Goal: Communication & Community: Connect with others

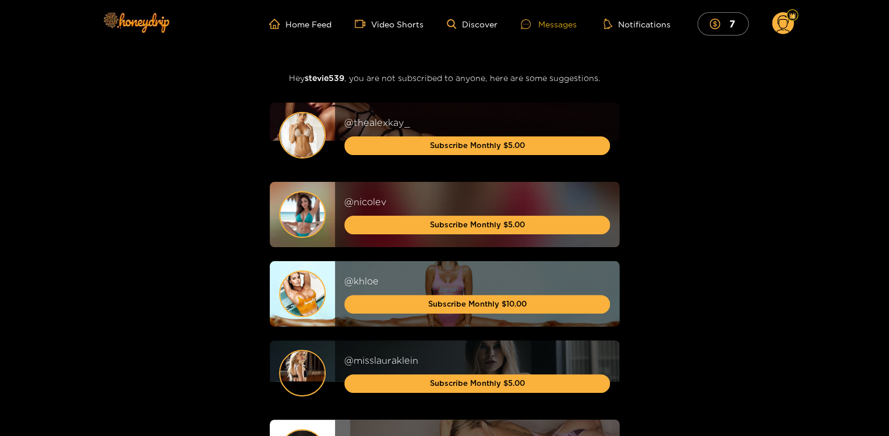
click at [564, 22] on div "Messages" at bounding box center [549, 23] width 56 height 13
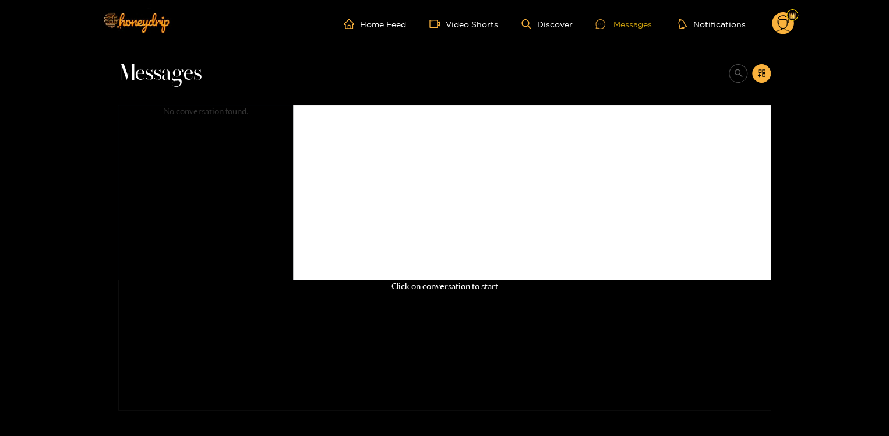
click at [630, 24] on div "Messages" at bounding box center [623, 23] width 56 height 13
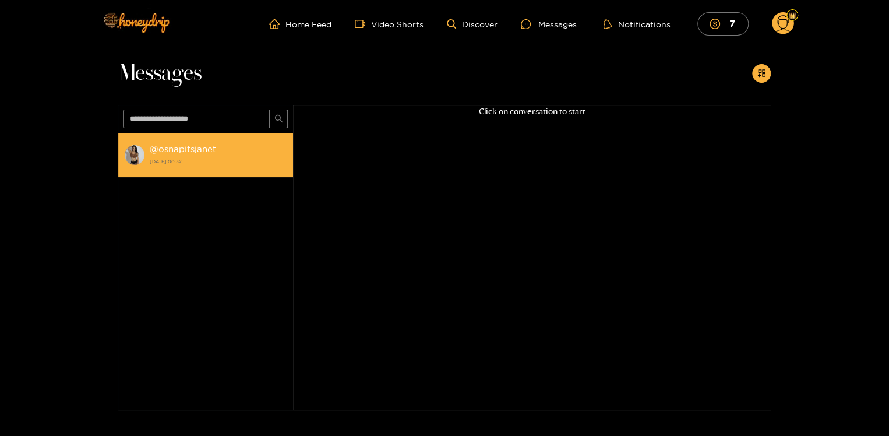
click at [176, 151] on strong "@ osnapitsjanet" at bounding box center [183, 149] width 66 height 10
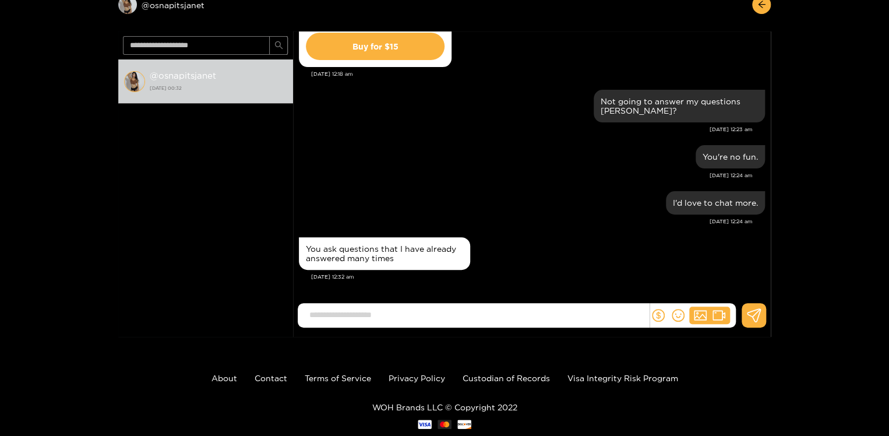
scroll to position [65, 0]
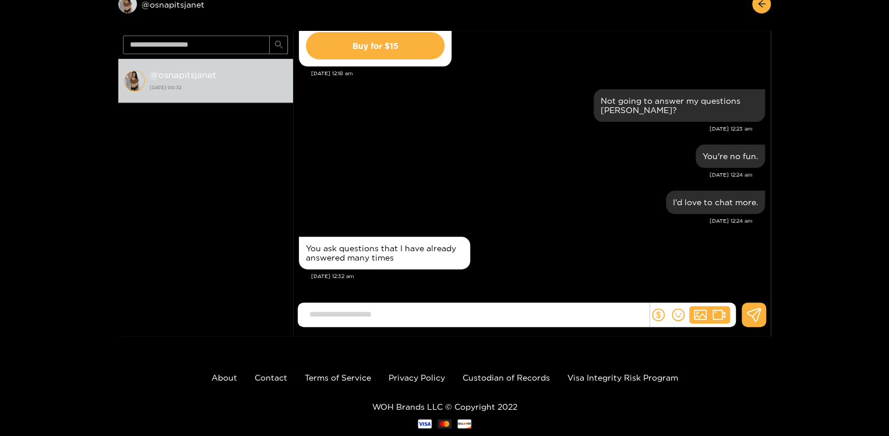
click at [333, 312] on input at bounding box center [475, 314] width 345 height 19
type input "**********"
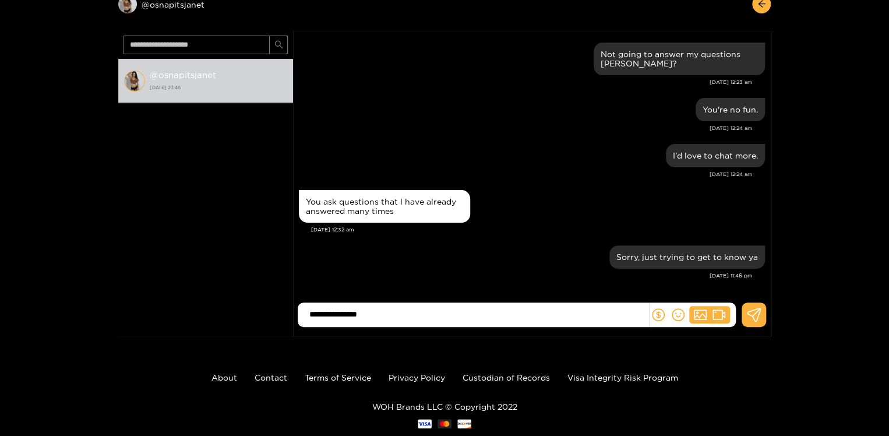
type input "**********"
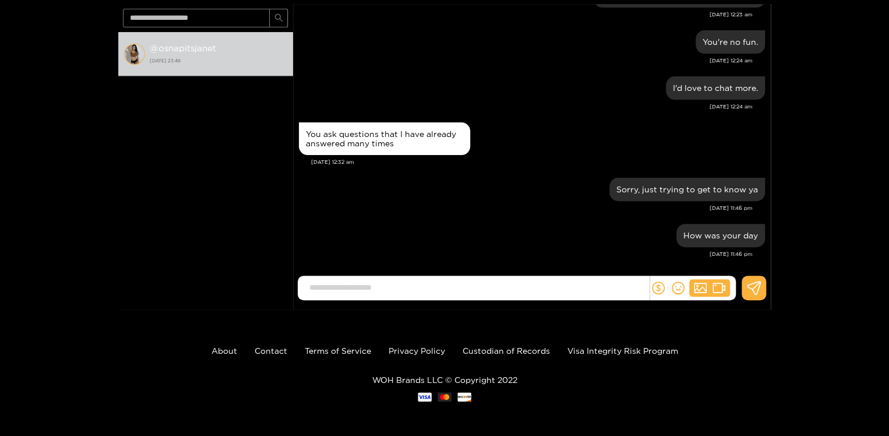
scroll to position [1330, 0]
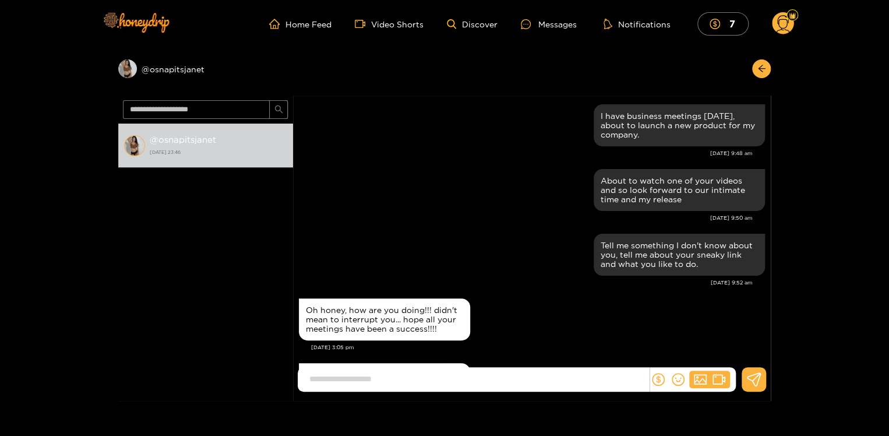
scroll to position [1330, 0]
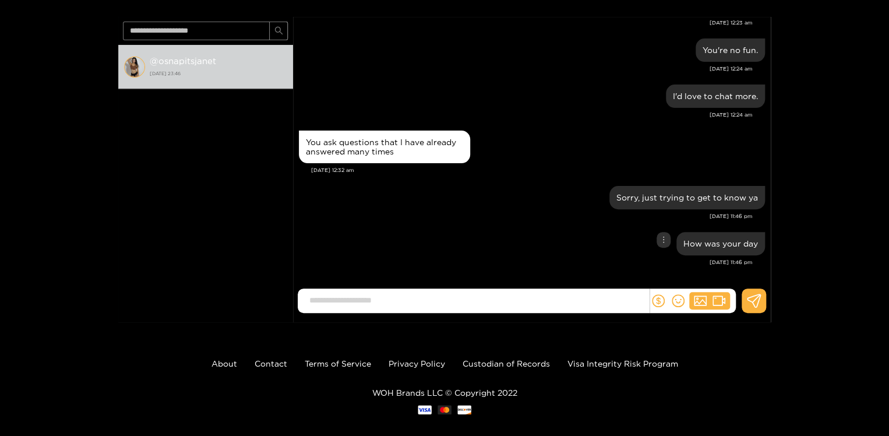
scroll to position [80, 0]
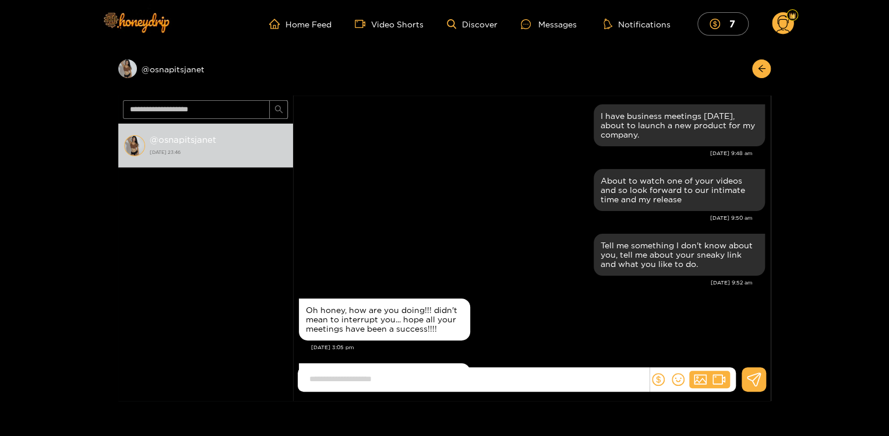
scroll to position [1330, 0]
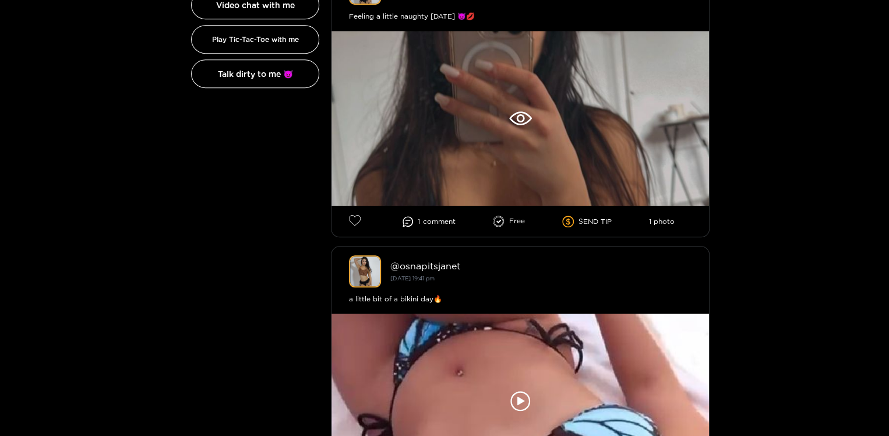
scroll to position [407, 0]
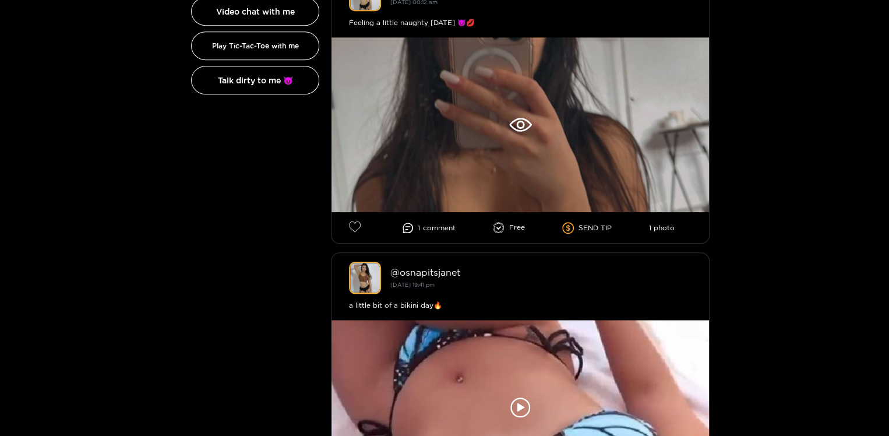
click at [408, 226] on icon at bounding box center [407, 227] width 10 height 10
click at [427, 227] on span "comment" at bounding box center [439, 228] width 33 height 8
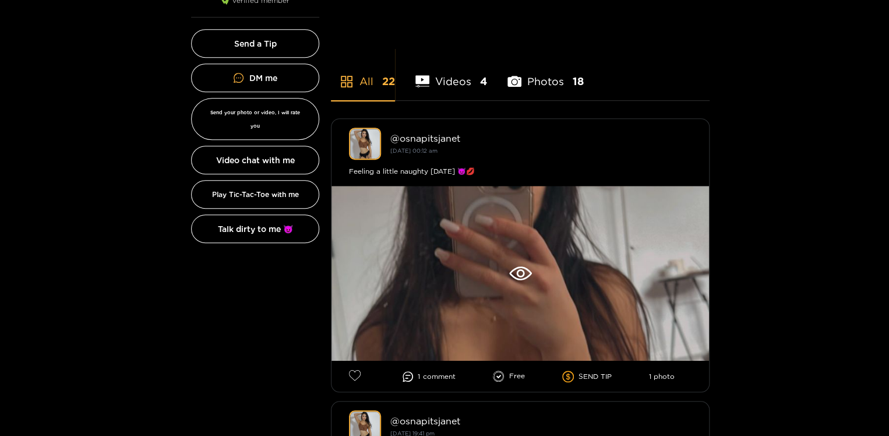
scroll to position [328, 0]
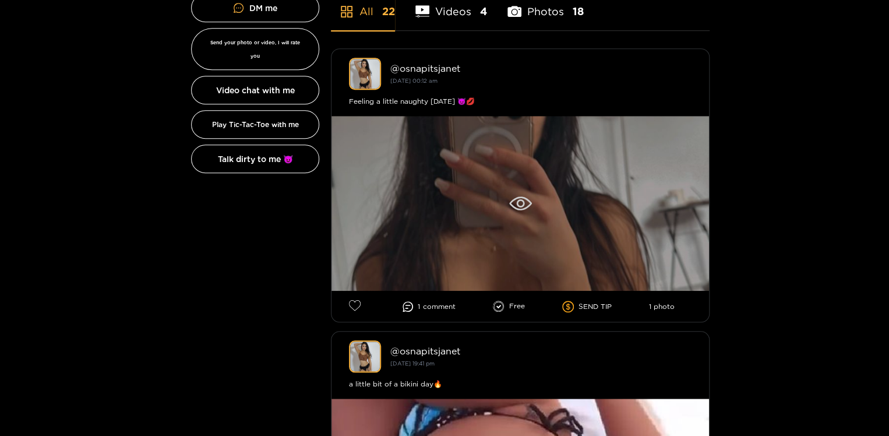
click at [468, 171] on div at bounding box center [519, 203] width 377 height 175
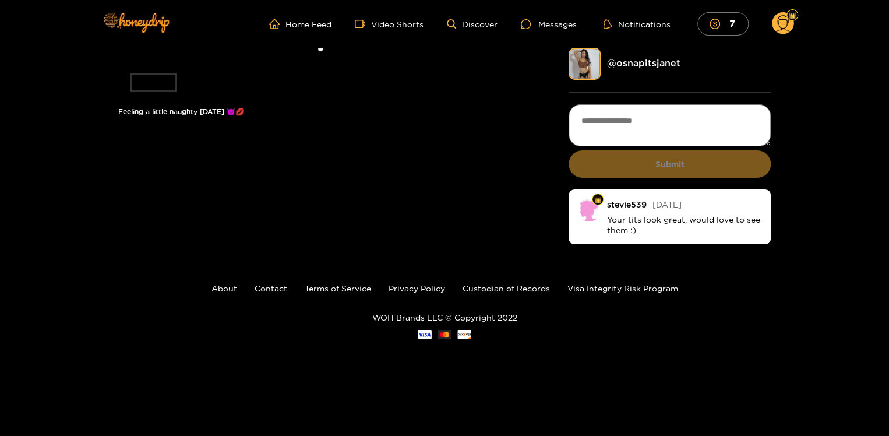
click at [356, 61] on li at bounding box center [320, 54] width 404 height 13
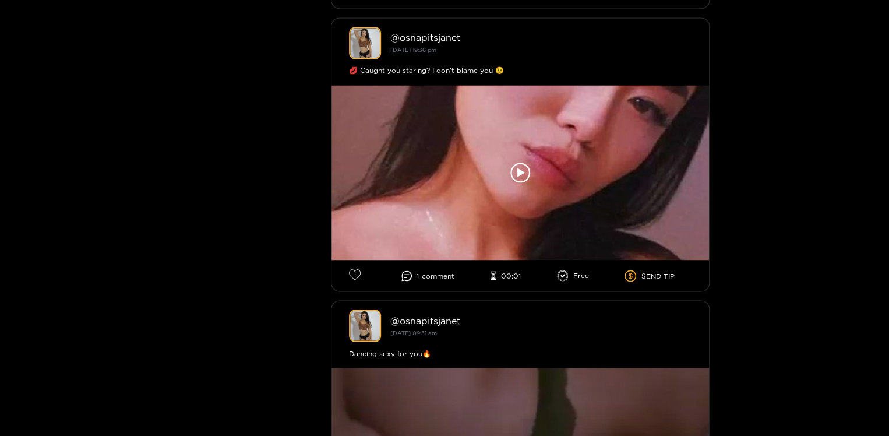
scroll to position [925, 0]
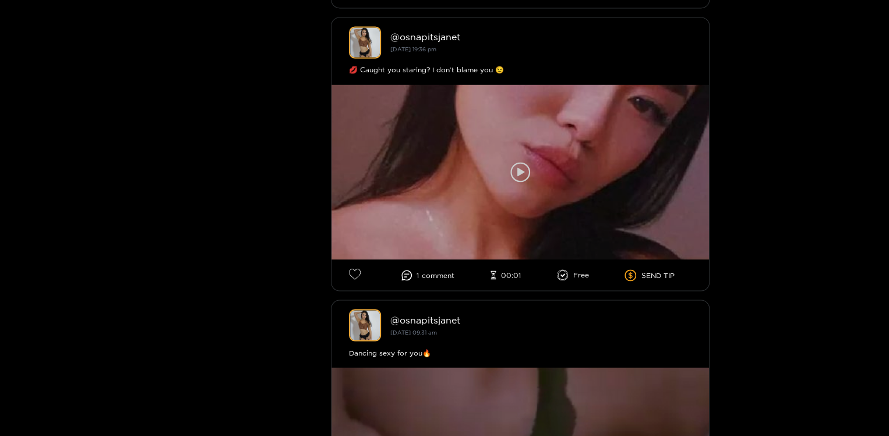
click at [536, 114] on div at bounding box center [519, 171] width 377 height 175
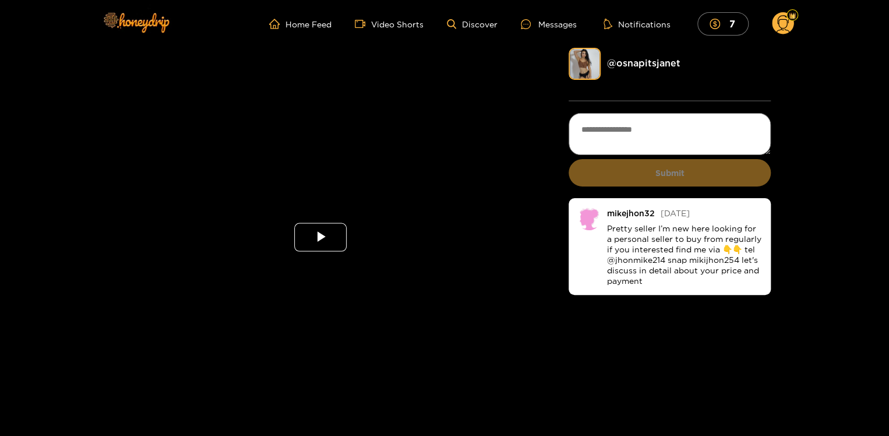
click at [320, 237] on span "Video Player" at bounding box center [320, 237] width 0 height 0
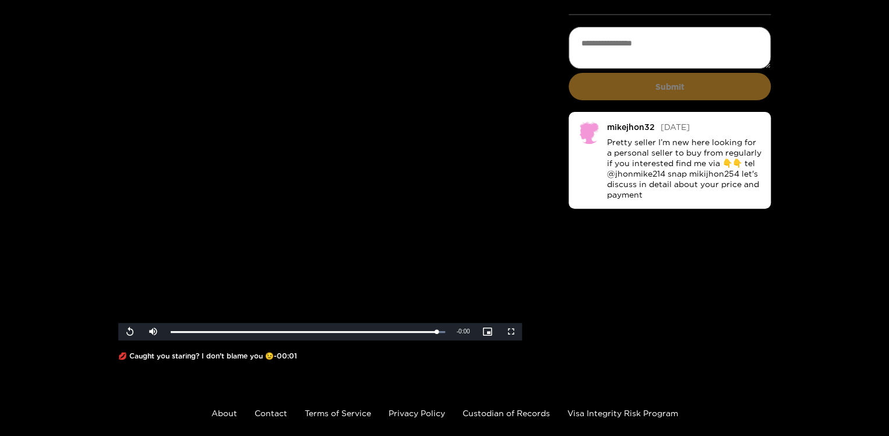
scroll to position [83, 0]
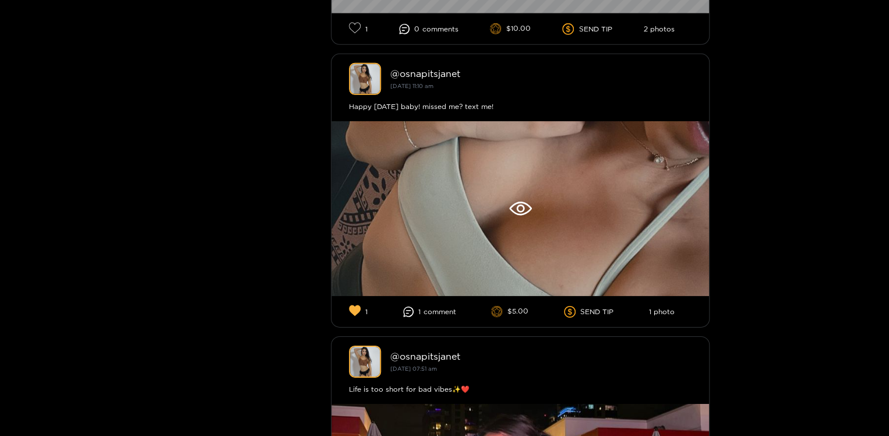
scroll to position [1763, 0]
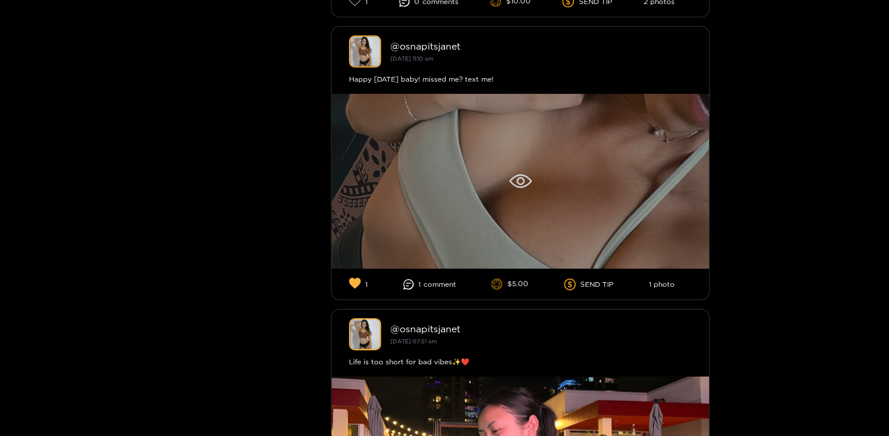
click at [433, 185] on div at bounding box center [519, 181] width 377 height 175
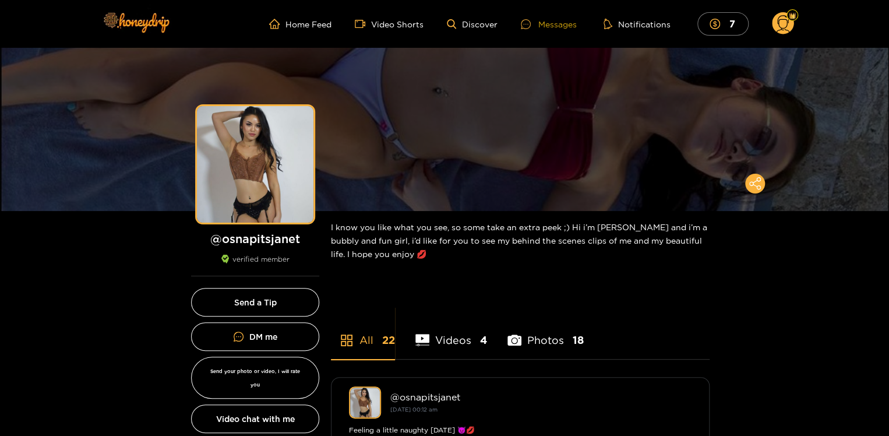
click at [554, 24] on div "Messages" at bounding box center [549, 23] width 56 height 13
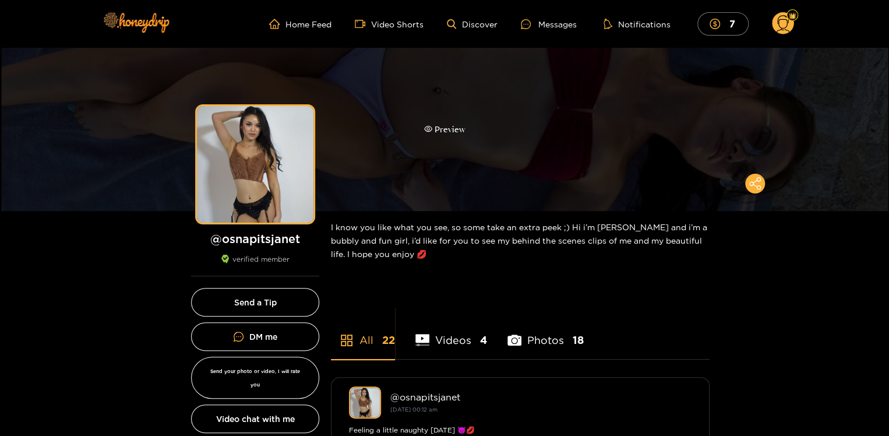
scroll to position [125, 0]
